Goal: Navigation & Orientation: Find specific page/section

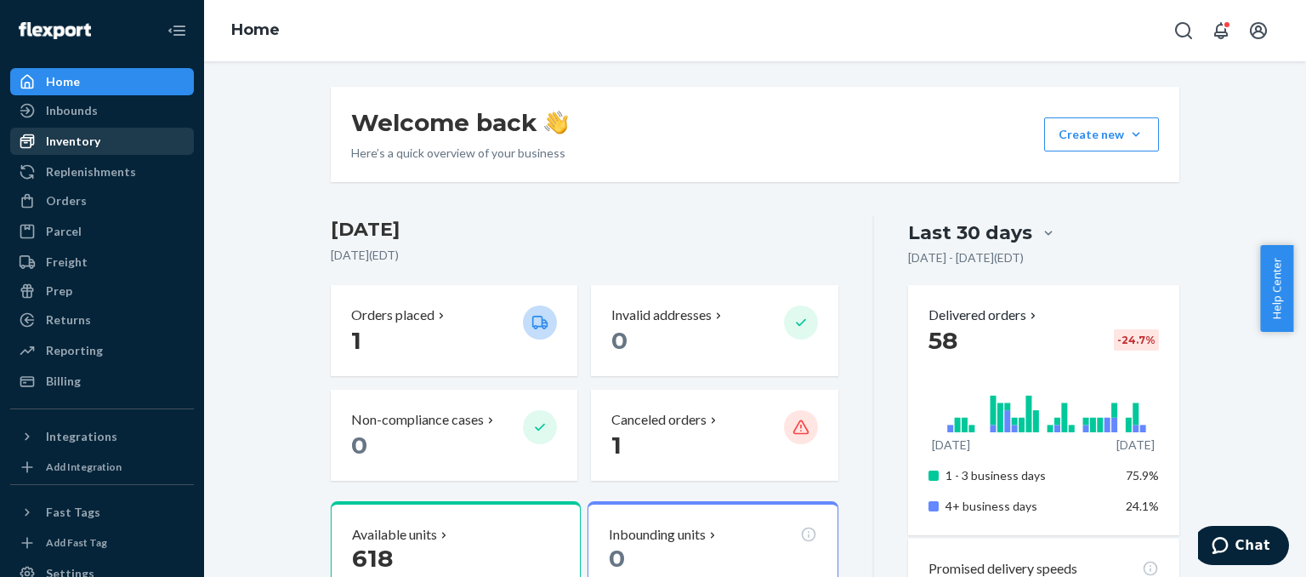
click at [86, 141] on div "Inventory" at bounding box center [73, 141] width 54 height 17
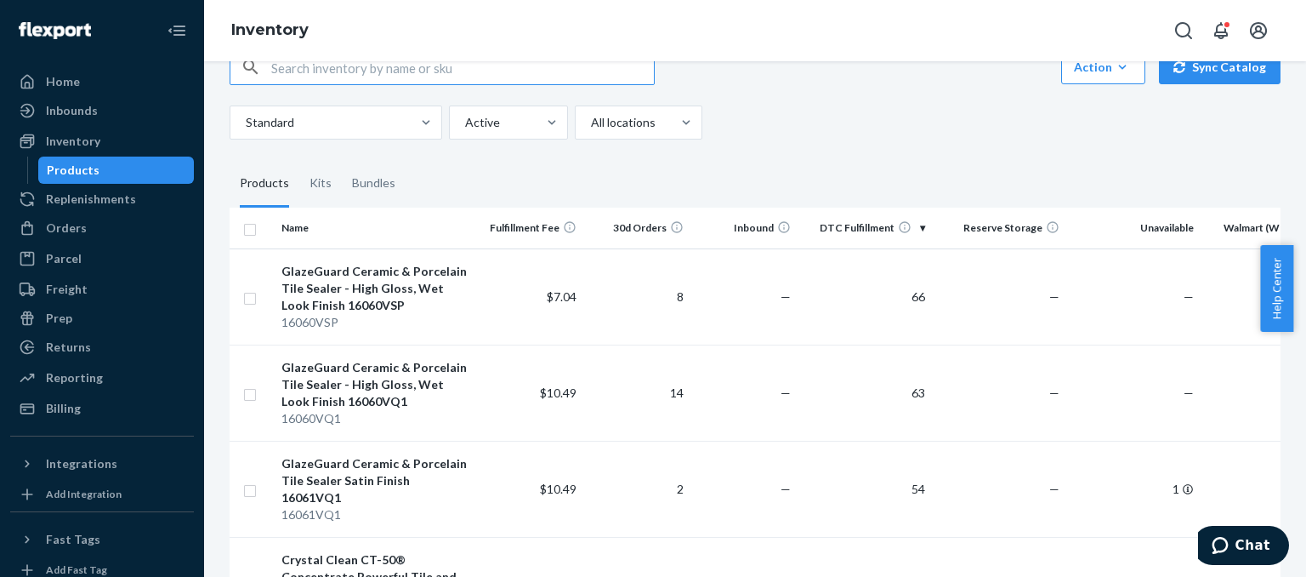
scroll to position [43, 0]
drag, startPoint x: 88, startPoint y: 82, endPoint x: 82, endPoint y: 219, distance: 137.9
click at [88, 82] on div "Home" at bounding box center [102, 82] width 180 height 24
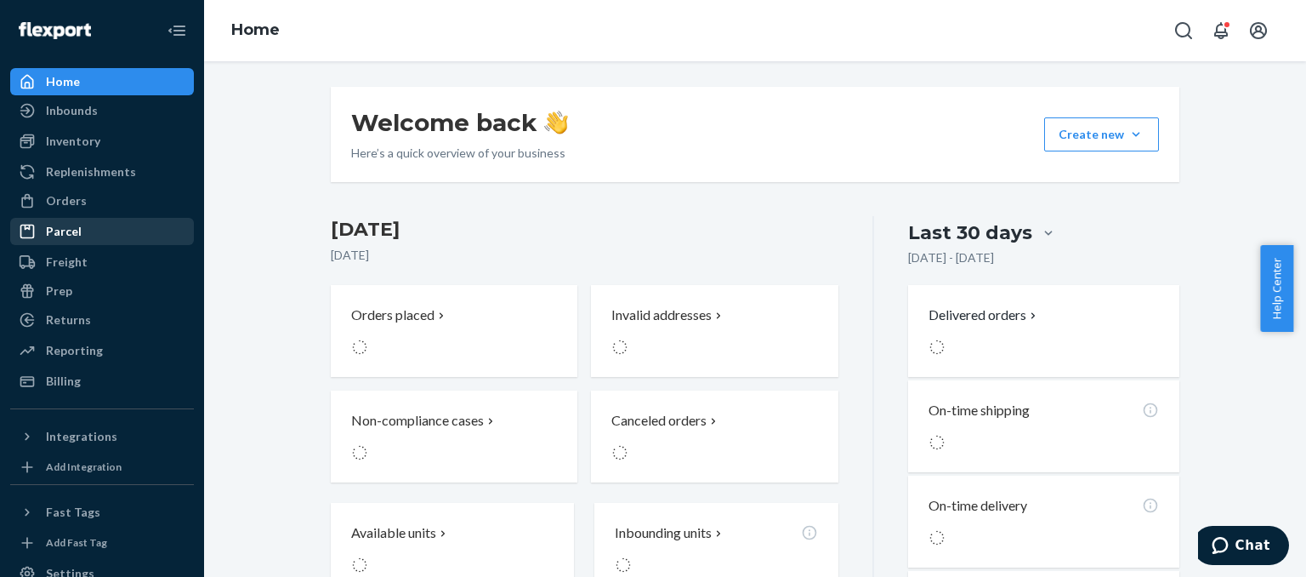
click at [72, 239] on div "Parcel" at bounding box center [64, 231] width 36 height 17
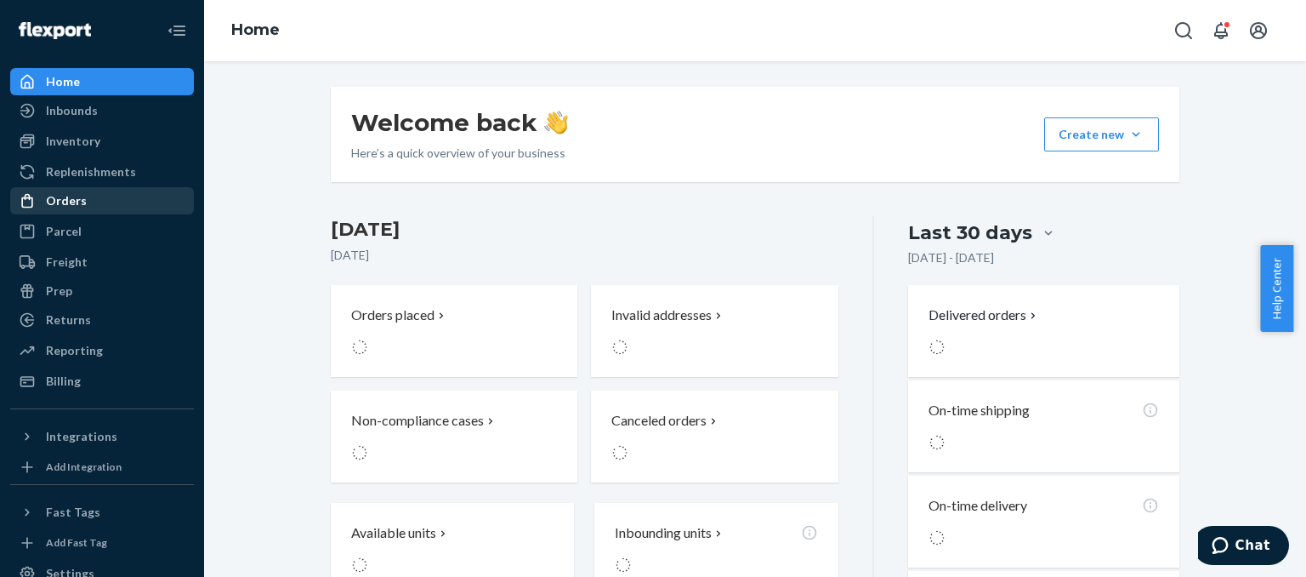
click at [79, 200] on div "Orders" at bounding box center [66, 200] width 41 height 17
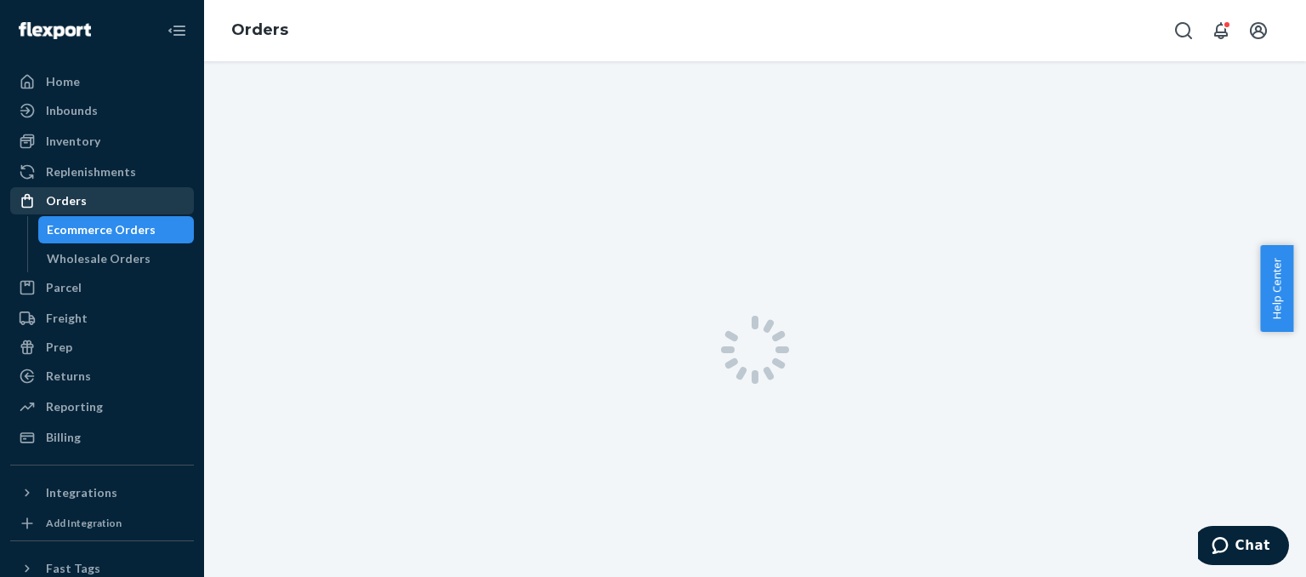
click at [79, 200] on div "Orders" at bounding box center [66, 200] width 41 height 17
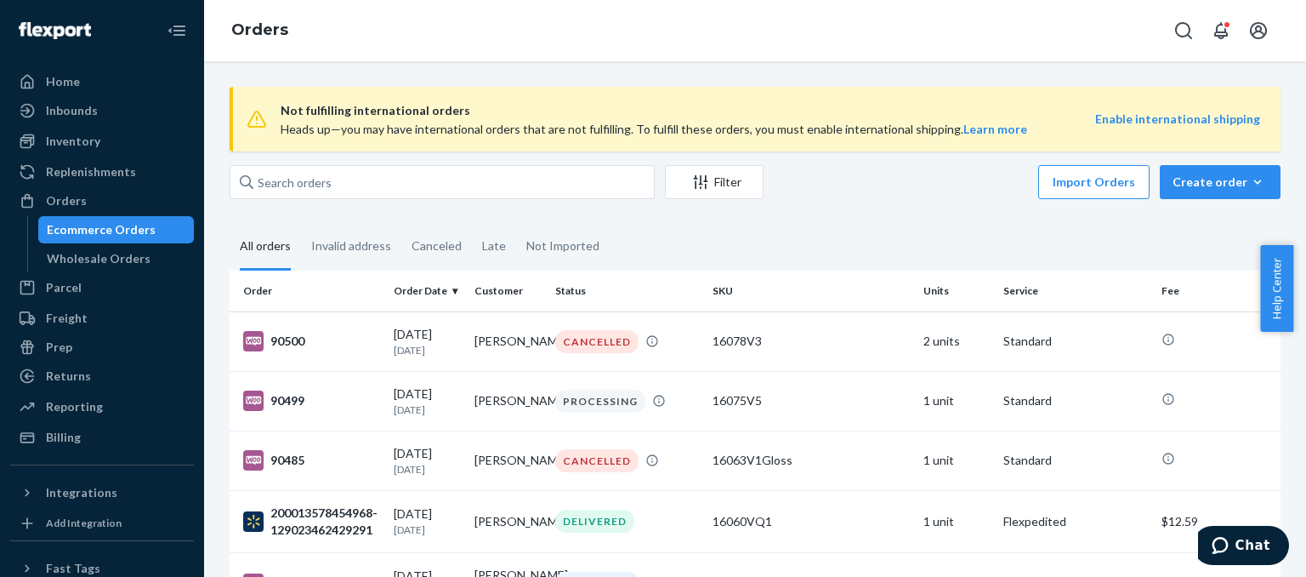
click at [72, 79] on div "Home" at bounding box center [63, 81] width 34 height 17
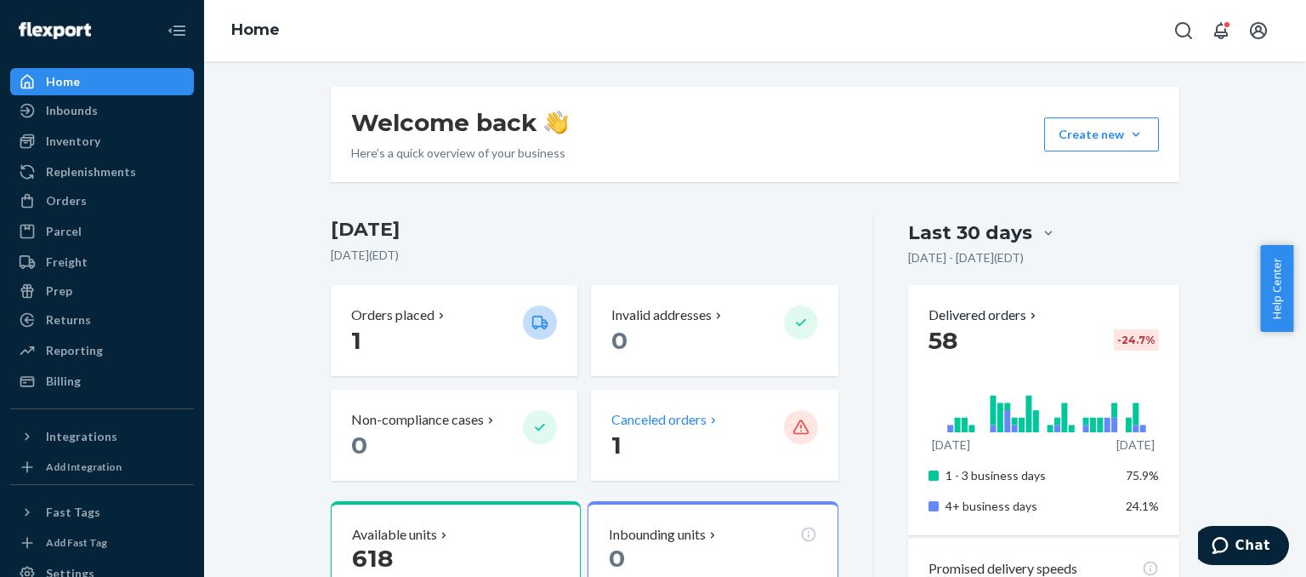
click at [680, 435] on p "1" at bounding box center [690, 444] width 158 height 31
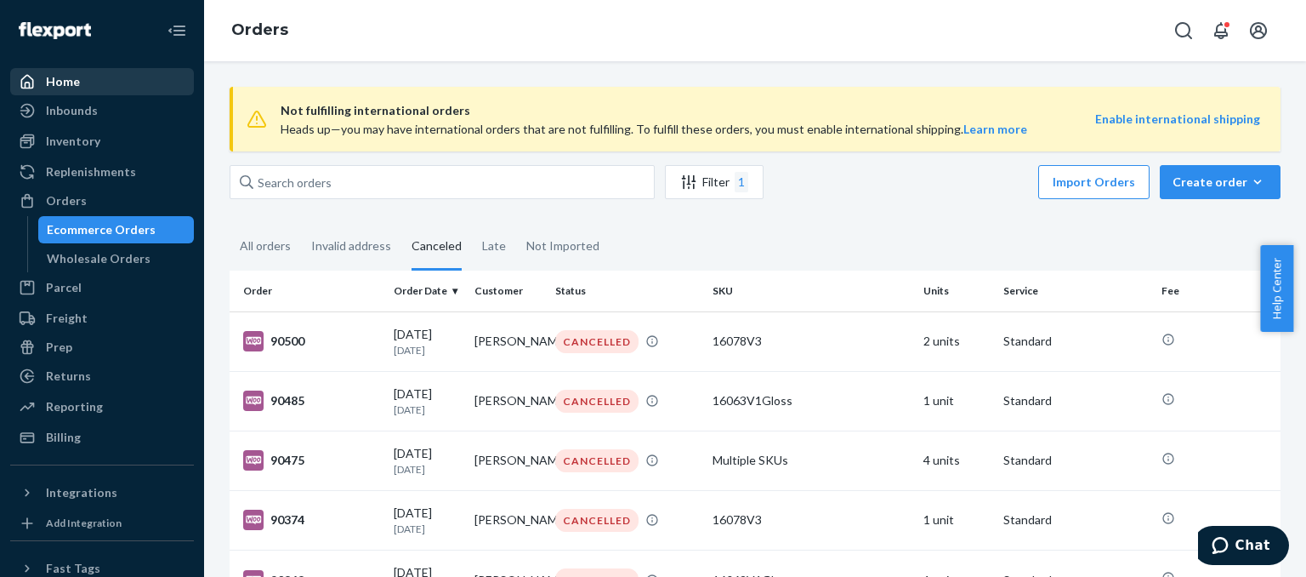
click at [71, 74] on div "Home" at bounding box center [63, 81] width 34 height 17
